Goal: Check status: Check status

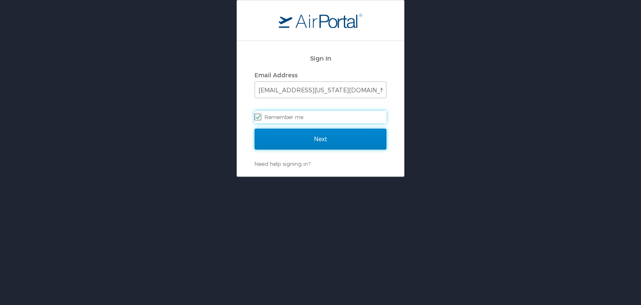
click at [276, 134] on input "Next" at bounding box center [320, 138] width 132 height 21
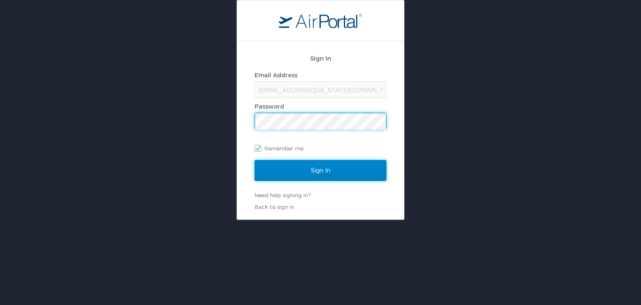
click at [296, 176] on input "Sign In" at bounding box center [320, 170] width 132 height 21
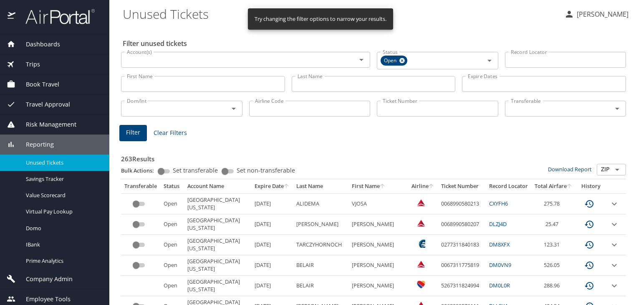
drag, startPoint x: 398, startPoint y: 112, endPoint x: 393, endPoint y: 108, distance: 5.3
click at [397, 111] on input "Ticket Number" at bounding box center [437, 109] width 121 height 16
paste input "0067232466908"
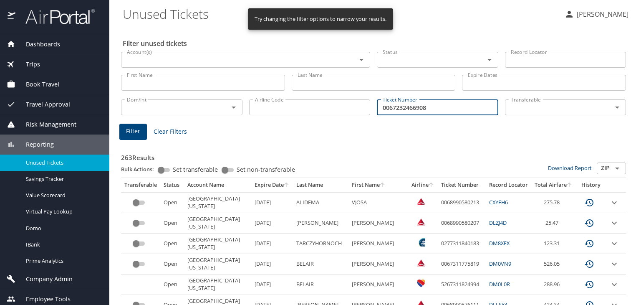
type input "0067232466908"
click at [120, 129] on button "Filter" at bounding box center [133, 131] width 28 height 16
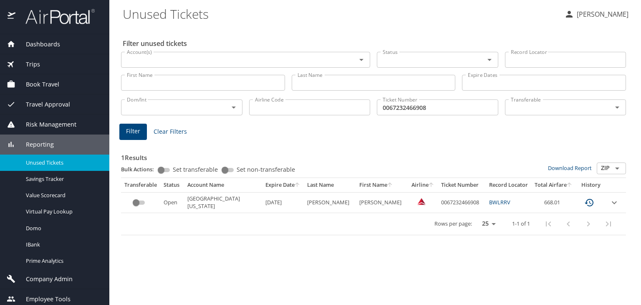
drag, startPoint x: 411, startPoint y: 291, endPoint x: 384, endPoint y: 297, distance: 27.7
click at [409, 290] on div "Filter unused tickets Account(s) Account(s) Status Status Record Locator Record…" at bounding box center [375, 166] width 505 height 278
click at [572, 264] on div "Filter unused tickets Account(s) Account(s) Status Status Record Locator Record…" at bounding box center [375, 166] width 505 height 278
